Goal: Browse casually: Explore the website without a specific task or goal

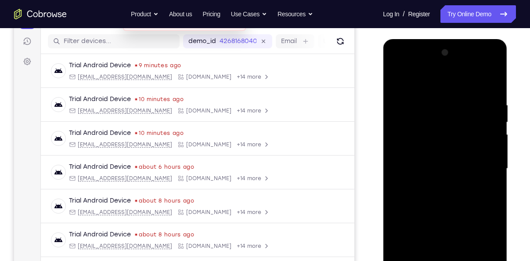
scroll to position [198, 0]
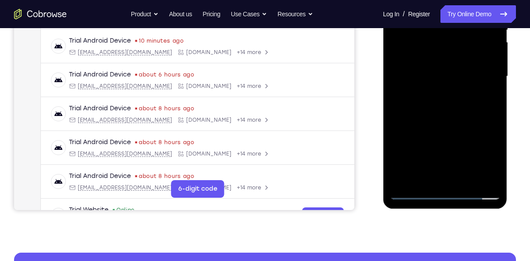
click at [442, 195] on div at bounding box center [444, 76] width 111 height 246
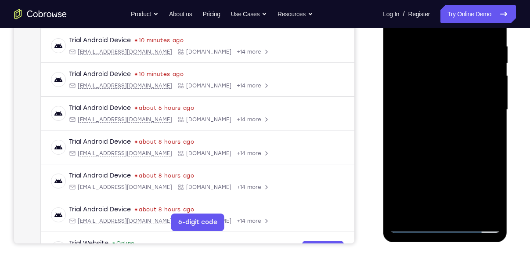
click at [481, 190] on div at bounding box center [444, 110] width 111 height 246
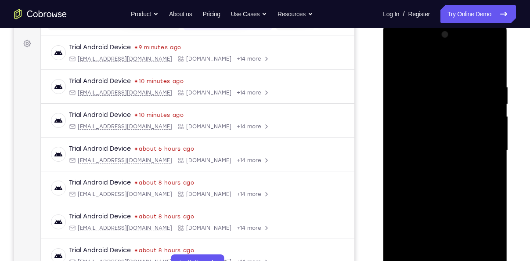
click at [398, 60] on div at bounding box center [444, 151] width 111 height 246
click at [480, 147] on div at bounding box center [444, 151] width 111 height 246
click at [432, 166] on div at bounding box center [444, 151] width 111 height 246
click at [431, 142] on div at bounding box center [444, 151] width 111 height 246
click at [444, 132] on div at bounding box center [444, 151] width 111 height 246
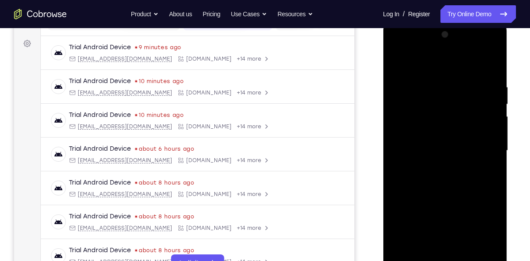
click at [438, 148] on div at bounding box center [444, 151] width 111 height 246
click at [424, 178] on div at bounding box center [444, 151] width 111 height 246
click at [439, 175] on div at bounding box center [444, 151] width 111 height 246
click at [435, 182] on div at bounding box center [444, 151] width 111 height 246
click at [448, 179] on div at bounding box center [444, 151] width 111 height 246
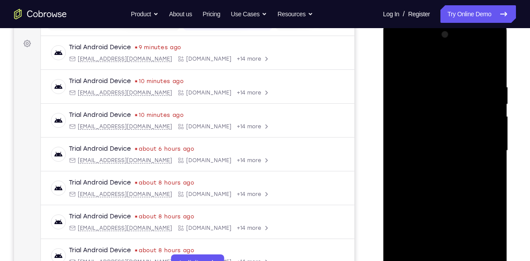
click at [448, 179] on div at bounding box center [444, 151] width 111 height 246
click at [485, 65] on div at bounding box center [444, 151] width 111 height 246
click at [398, 50] on div at bounding box center [444, 151] width 111 height 246
click at [410, 123] on div at bounding box center [444, 151] width 111 height 246
click at [435, 168] on div at bounding box center [444, 151] width 111 height 246
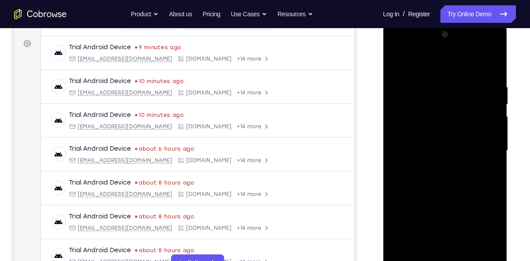
click at [440, 142] on div at bounding box center [444, 151] width 111 height 246
click at [457, 246] on div at bounding box center [444, 151] width 111 height 246
click at [448, 163] on div at bounding box center [444, 151] width 111 height 246
click at [491, 133] on div at bounding box center [444, 151] width 111 height 246
click at [412, 135] on div at bounding box center [444, 151] width 111 height 246
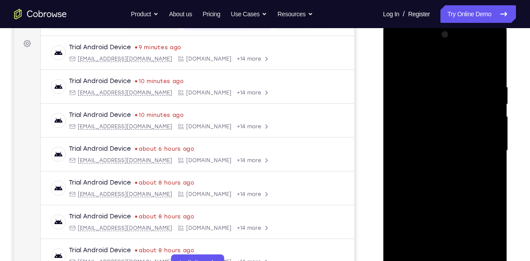
click at [412, 135] on div at bounding box center [444, 151] width 111 height 246
click at [432, 150] on div at bounding box center [444, 151] width 111 height 246
click at [424, 164] on div at bounding box center [444, 151] width 111 height 246
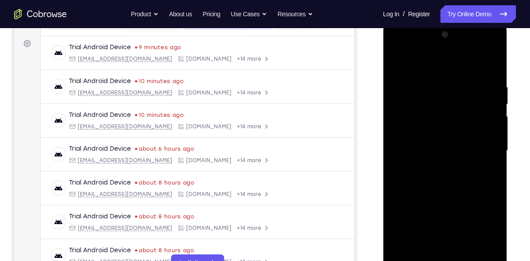
click at [438, 170] on div at bounding box center [444, 151] width 111 height 246
click at [410, 164] on div at bounding box center [444, 151] width 111 height 246
click at [427, 149] on div at bounding box center [444, 151] width 111 height 246
click at [427, 172] on div at bounding box center [444, 151] width 111 height 246
click at [439, 151] on div at bounding box center [444, 151] width 111 height 246
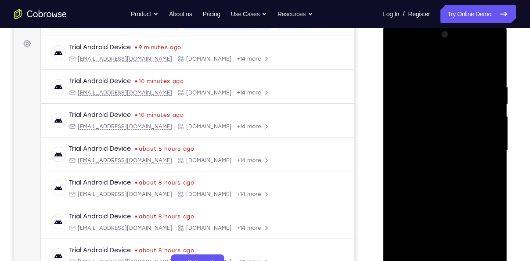
click at [457, 193] on div at bounding box center [444, 151] width 111 height 246
click at [467, 256] on div at bounding box center [444, 151] width 111 height 246
click at [451, 198] on div at bounding box center [444, 151] width 111 height 246
drag, startPoint x: 455, startPoint y: 66, endPoint x: 458, endPoint y: 44, distance: 22.1
click at [458, 44] on div at bounding box center [444, 151] width 111 height 246
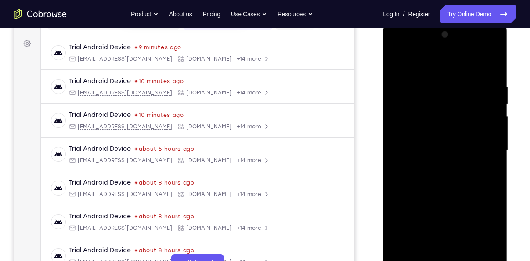
click at [402, 62] on div at bounding box center [444, 151] width 111 height 246
click at [429, 86] on div at bounding box center [444, 151] width 111 height 246
click at [498, 203] on div at bounding box center [444, 151] width 111 height 246
click at [489, 252] on div at bounding box center [444, 151] width 111 height 246
click at [491, 64] on div at bounding box center [444, 151] width 111 height 246
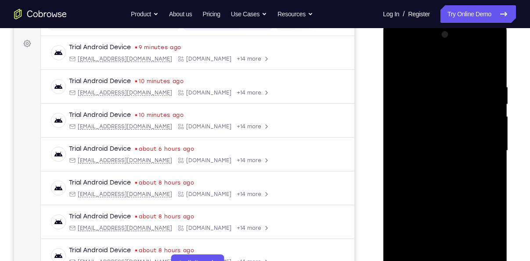
click at [432, 77] on div at bounding box center [444, 151] width 111 height 246
click at [490, 62] on div at bounding box center [444, 151] width 111 height 246
click at [453, 85] on div at bounding box center [444, 151] width 111 height 246
click at [490, 69] on div at bounding box center [444, 151] width 111 height 246
drag, startPoint x: 480, startPoint y: 86, endPoint x: 464, endPoint y: 84, distance: 15.5
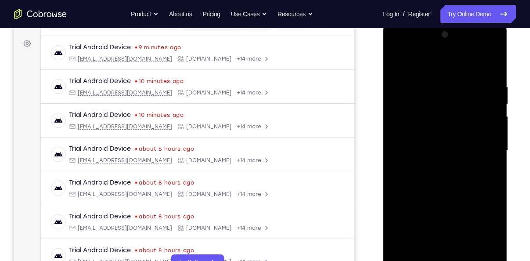
click at [464, 84] on div at bounding box center [444, 151] width 111 height 246
click at [494, 62] on div at bounding box center [444, 151] width 111 height 246
drag, startPoint x: 444, startPoint y: 101, endPoint x: 430, endPoint y: 205, distance: 105.5
click at [430, 205] on div at bounding box center [444, 151] width 111 height 246
drag, startPoint x: 434, startPoint y: 92, endPoint x: 421, endPoint y: 182, distance: 91.4
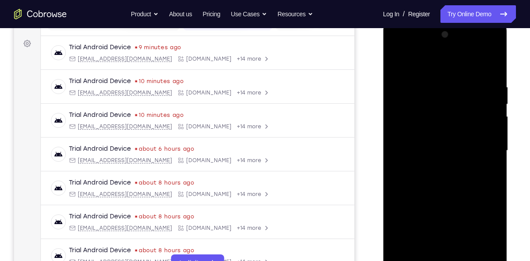
click at [421, 182] on div at bounding box center [444, 151] width 111 height 246
click at [407, 252] on div at bounding box center [444, 151] width 111 height 246
drag, startPoint x: 427, startPoint y: 214, endPoint x: 440, endPoint y: 57, distance: 156.8
click at [440, 57] on div at bounding box center [444, 151] width 111 height 246
drag, startPoint x: 441, startPoint y: 195, endPoint x: 442, endPoint y: 127, distance: 68.1
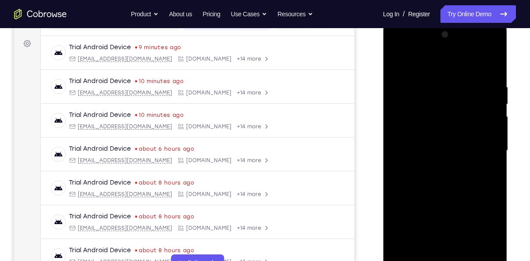
click at [442, 127] on div at bounding box center [444, 151] width 111 height 246
drag, startPoint x: 447, startPoint y: 198, endPoint x: 452, endPoint y: 81, distance: 116.9
click at [452, 81] on div at bounding box center [444, 151] width 111 height 246
drag, startPoint x: 450, startPoint y: 198, endPoint x: 465, endPoint y: 52, distance: 146.5
click at [465, 52] on div at bounding box center [444, 151] width 111 height 246
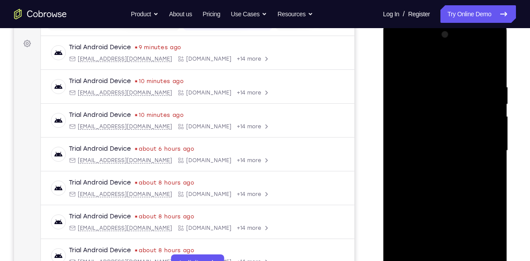
drag, startPoint x: 464, startPoint y: 230, endPoint x: 465, endPoint y: 139, distance: 91.3
click at [465, 139] on div at bounding box center [444, 151] width 111 height 246
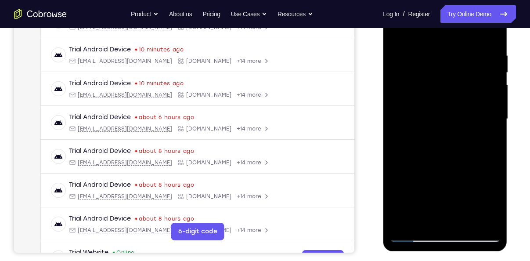
scroll to position [153, 0]
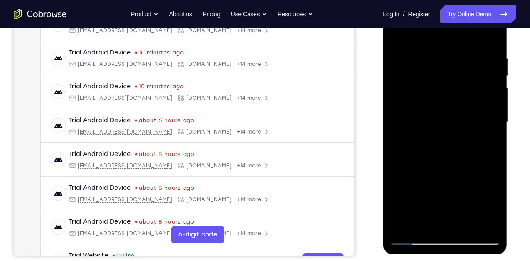
drag, startPoint x: 449, startPoint y: 194, endPoint x: 424, endPoint y: 49, distance: 146.8
click at [424, 49] on div at bounding box center [444, 122] width 111 height 246
drag, startPoint x: 456, startPoint y: 190, endPoint x: 459, endPoint y: 117, distance: 72.9
click at [459, 117] on div at bounding box center [444, 122] width 111 height 246
drag, startPoint x: 456, startPoint y: 180, endPoint x: 439, endPoint y: 52, distance: 128.9
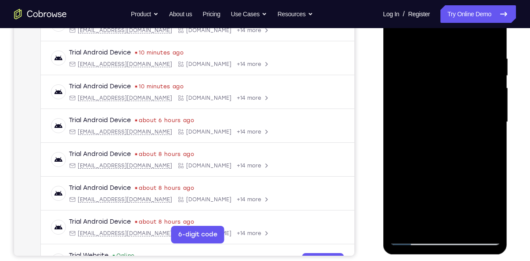
click at [439, 52] on div at bounding box center [444, 122] width 111 height 246
drag, startPoint x: 469, startPoint y: 198, endPoint x: 467, endPoint y: 149, distance: 49.2
click at [467, 149] on div at bounding box center [444, 122] width 111 height 246
click at [469, 226] on div at bounding box center [444, 122] width 111 height 246
click at [433, 71] on div at bounding box center [444, 122] width 111 height 246
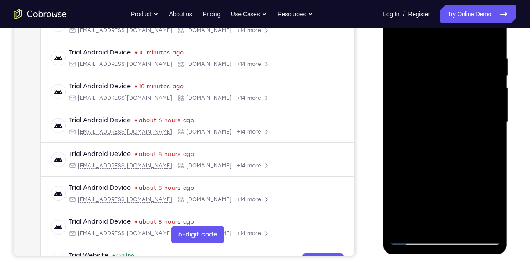
click at [460, 73] on div at bounding box center [444, 122] width 111 height 246
click at [460, 75] on div at bounding box center [444, 122] width 111 height 246
drag, startPoint x: 466, startPoint y: 79, endPoint x: 437, endPoint y: 74, distance: 29.9
click at [437, 74] on div at bounding box center [444, 122] width 111 height 246
drag, startPoint x: 452, startPoint y: 118, endPoint x: 445, endPoint y: 195, distance: 77.1
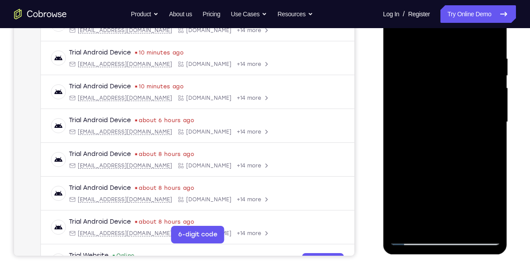
click at [445, 195] on div at bounding box center [444, 122] width 111 height 246
click at [400, 35] on div at bounding box center [444, 122] width 111 height 246
drag, startPoint x: 437, startPoint y: 107, endPoint x: 447, endPoint y: 223, distance: 116.7
click at [447, 223] on div at bounding box center [444, 122] width 111 height 246
drag, startPoint x: 460, startPoint y: 111, endPoint x: 454, endPoint y: 183, distance: 73.1
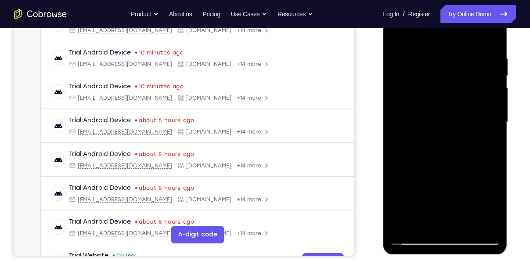
click at [454, 183] on div at bounding box center [444, 122] width 111 height 246
